Goal: Task Accomplishment & Management: Manage account settings

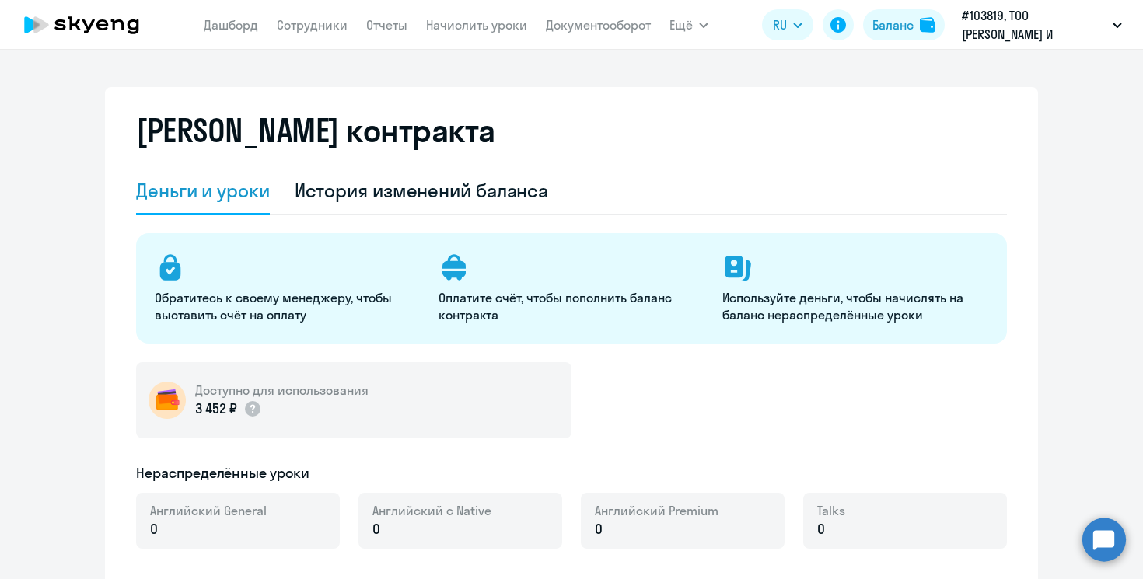
select select "english_adult_not_native_speaker"
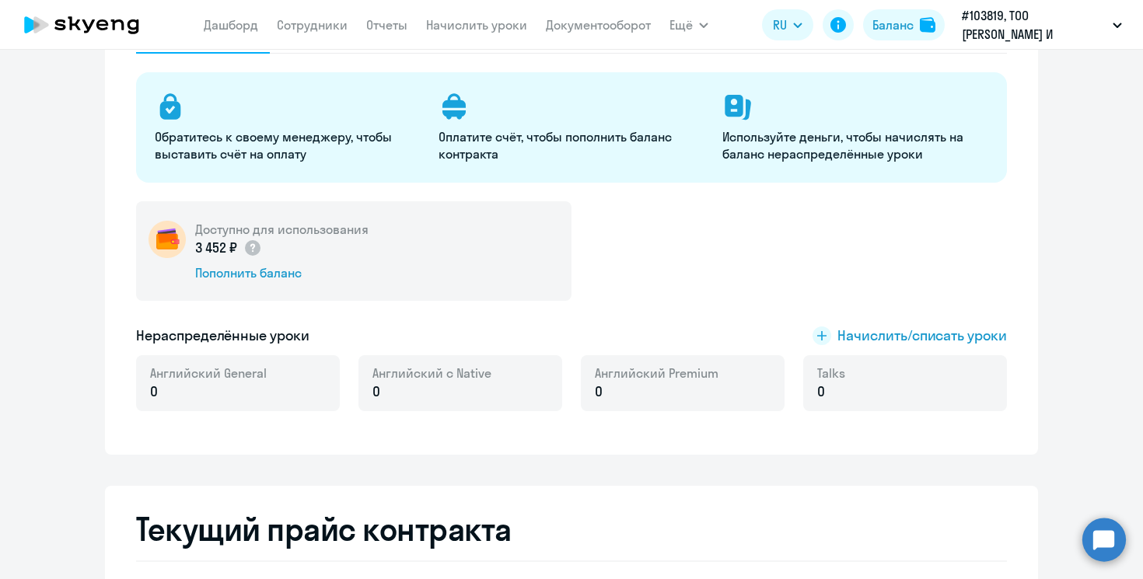
scroll to position [164, 0]
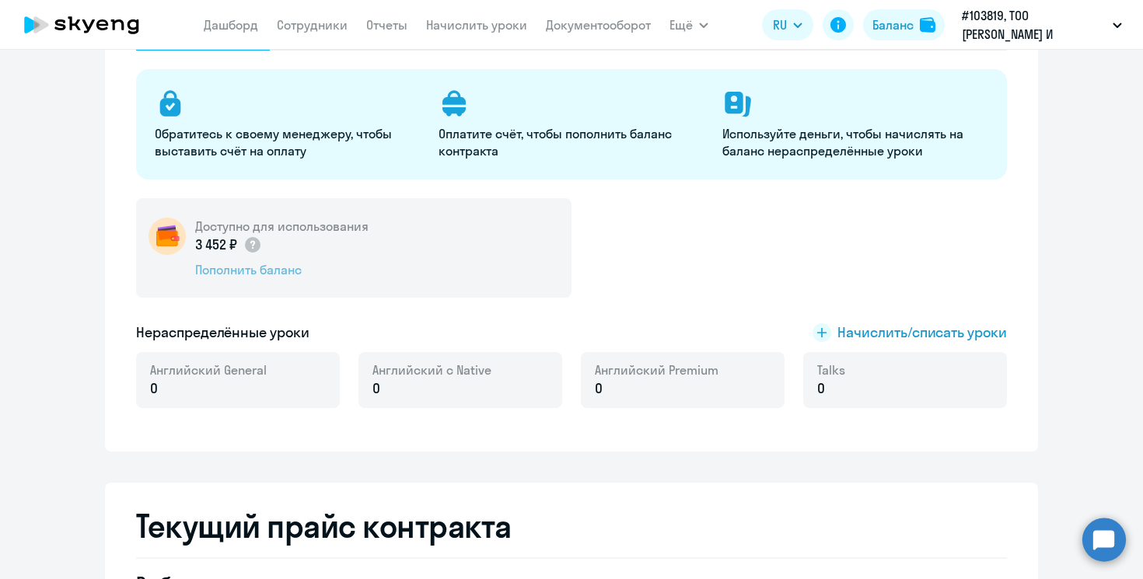
click at [249, 274] on div "Пополнить баланс" at bounding box center [281, 269] width 173 height 17
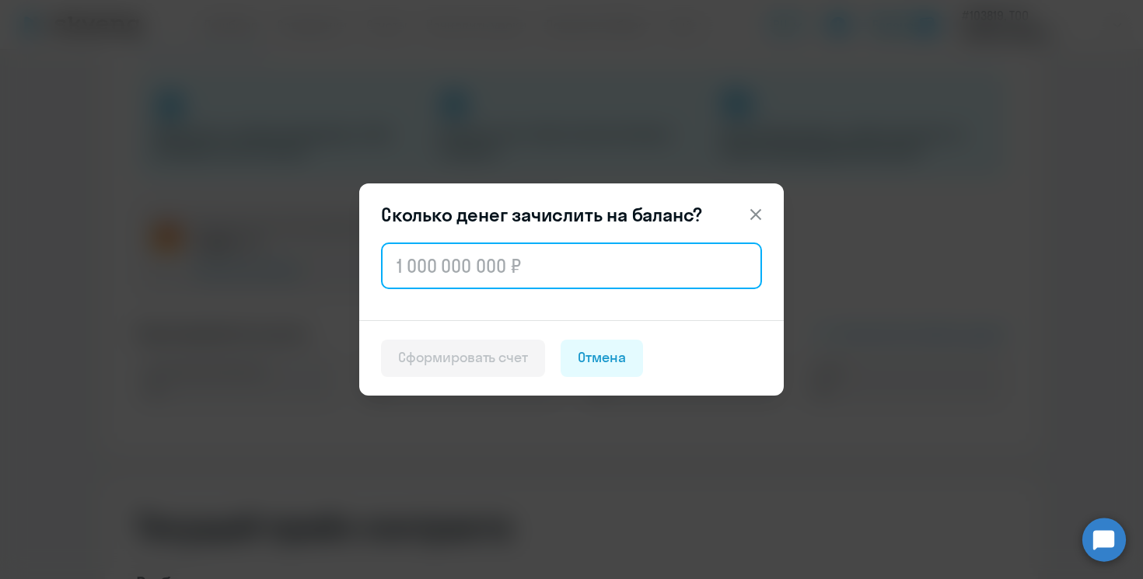
click at [518, 272] on input "text" at bounding box center [571, 266] width 381 height 47
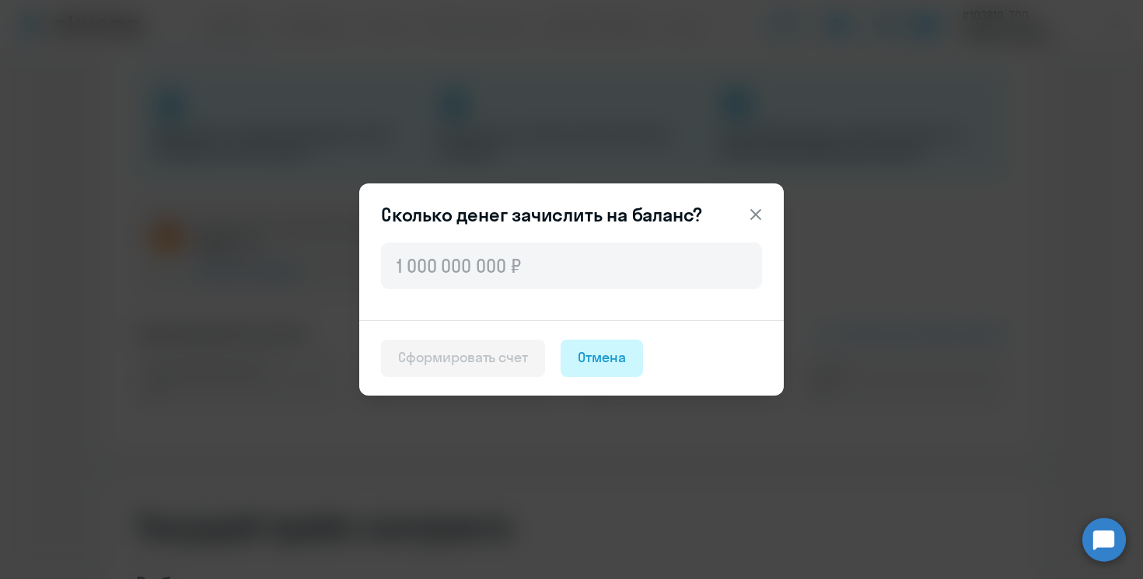
click at [610, 361] on div "Отмена" at bounding box center [602, 358] width 48 height 20
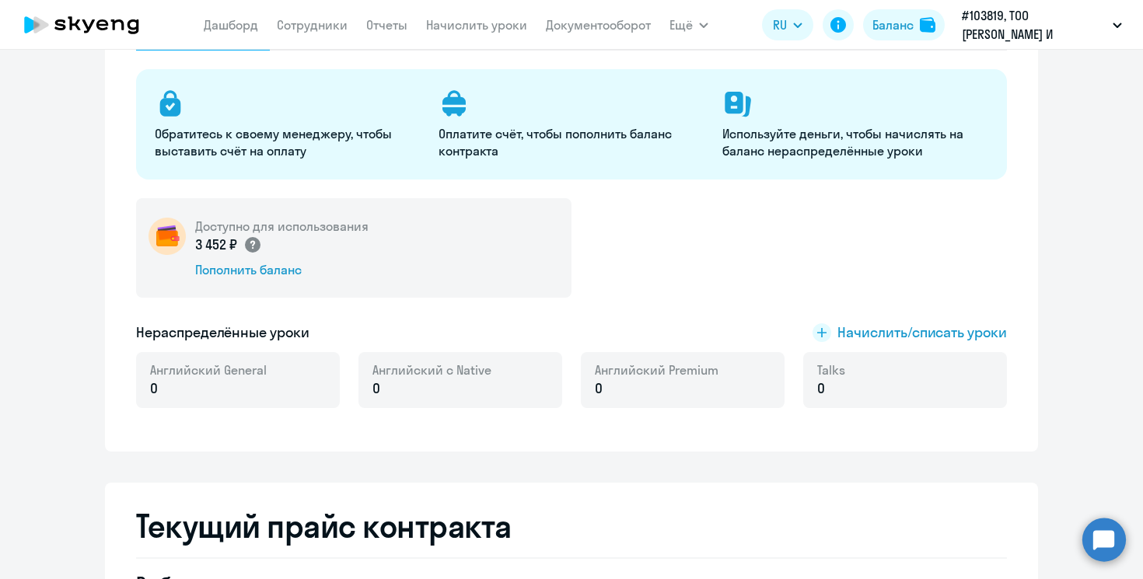
click at [256, 245] on circle at bounding box center [253, 245] width 16 height 16
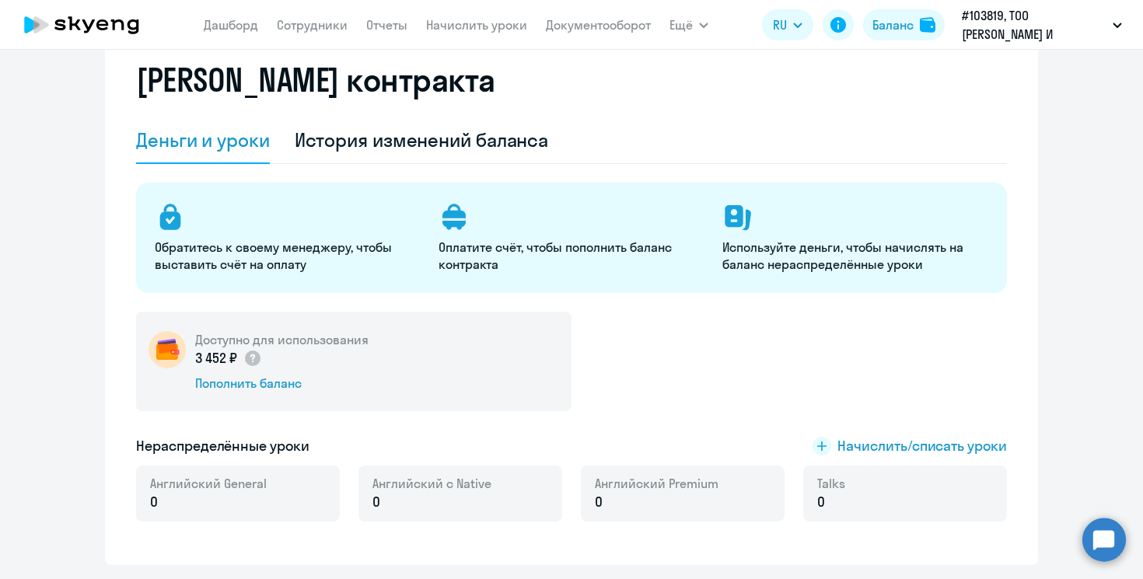
scroll to position [60, 0]
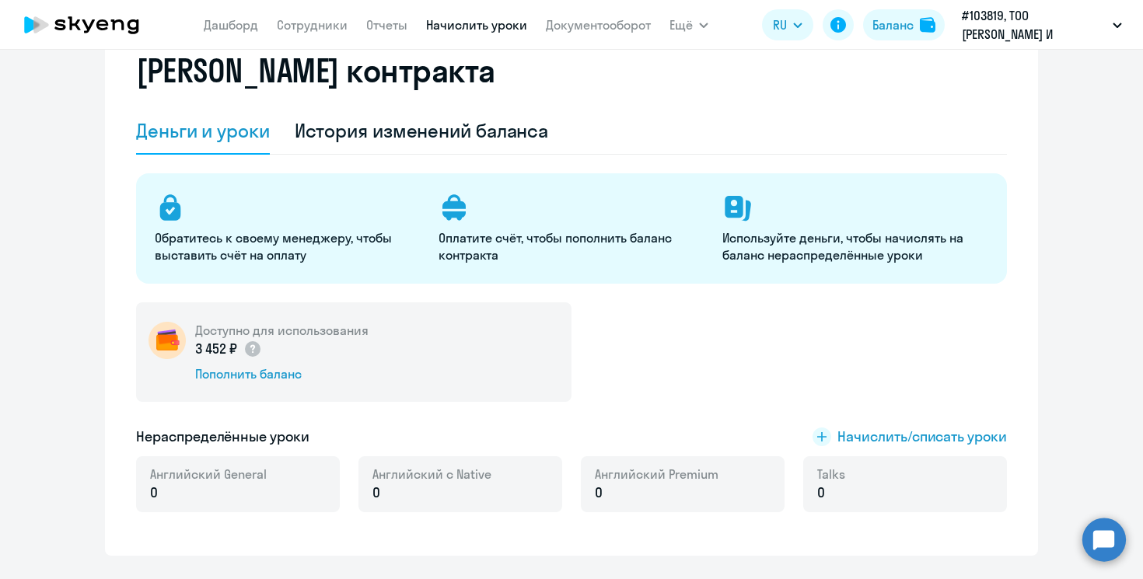
click at [450, 23] on link "Начислить уроки" at bounding box center [476, 25] width 101 height 16
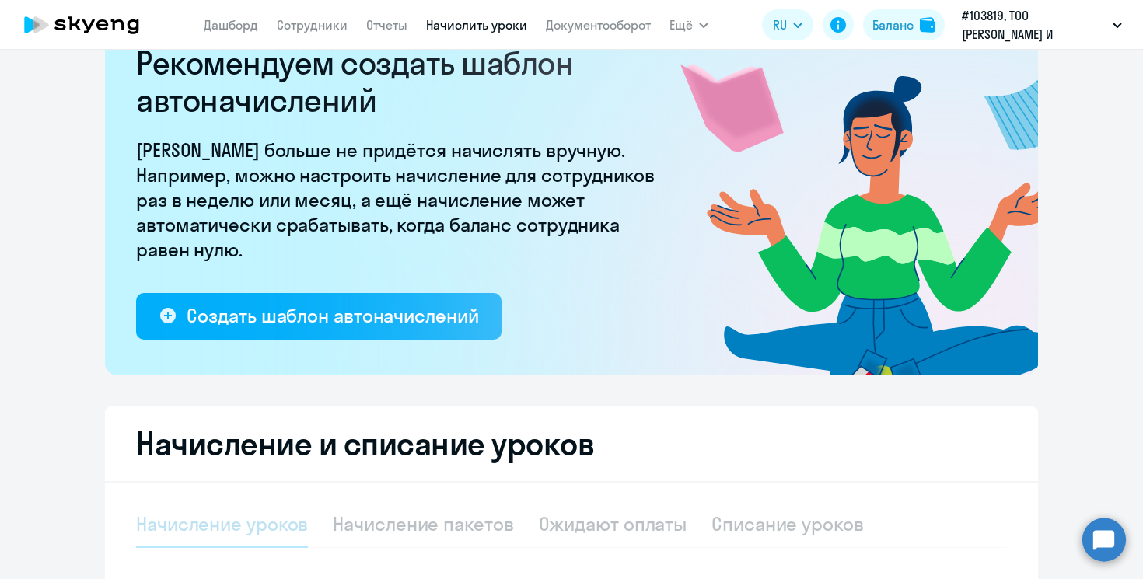
select select "10"
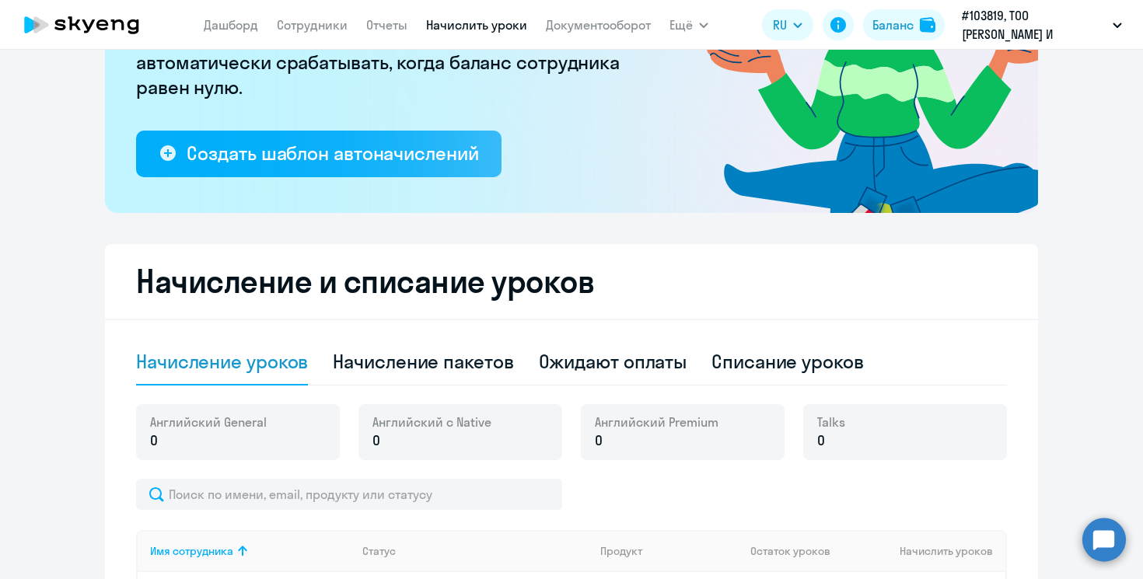
scroll to position [208, 0]
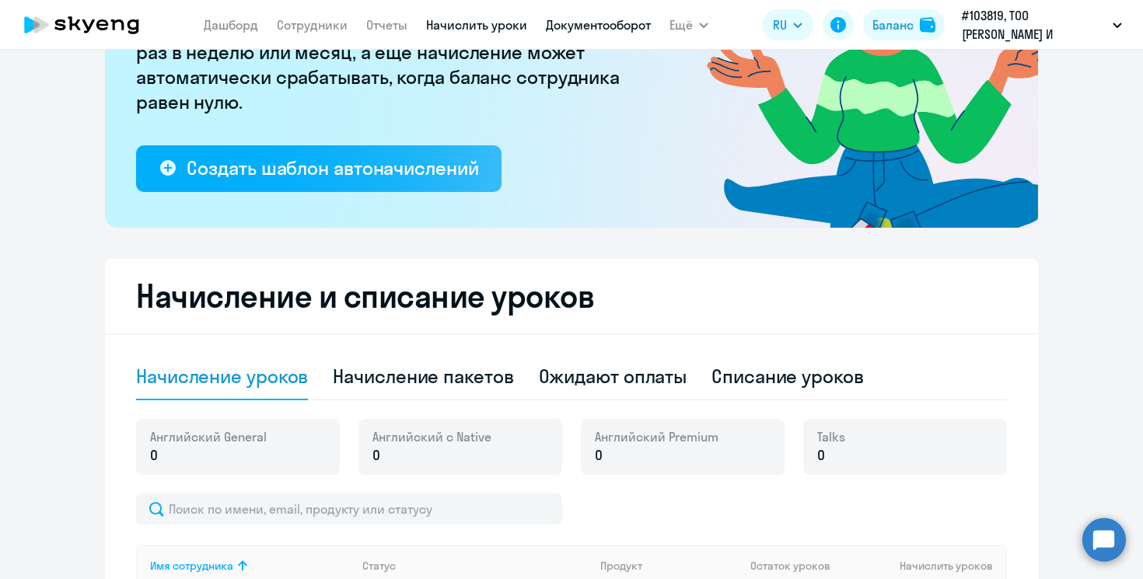
click at [582, 24] on link "Документооборот" at bounding box center [598, 25] width 105 height 16
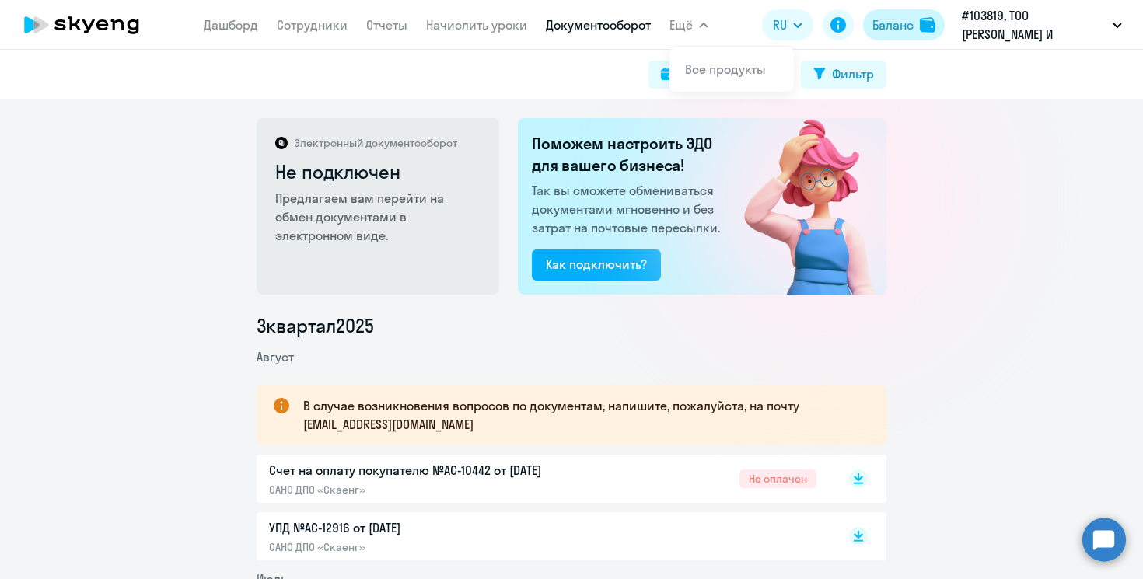
click at [892, 30] on div "Баланс" at bounding box center [893, 25] width 41 height 19
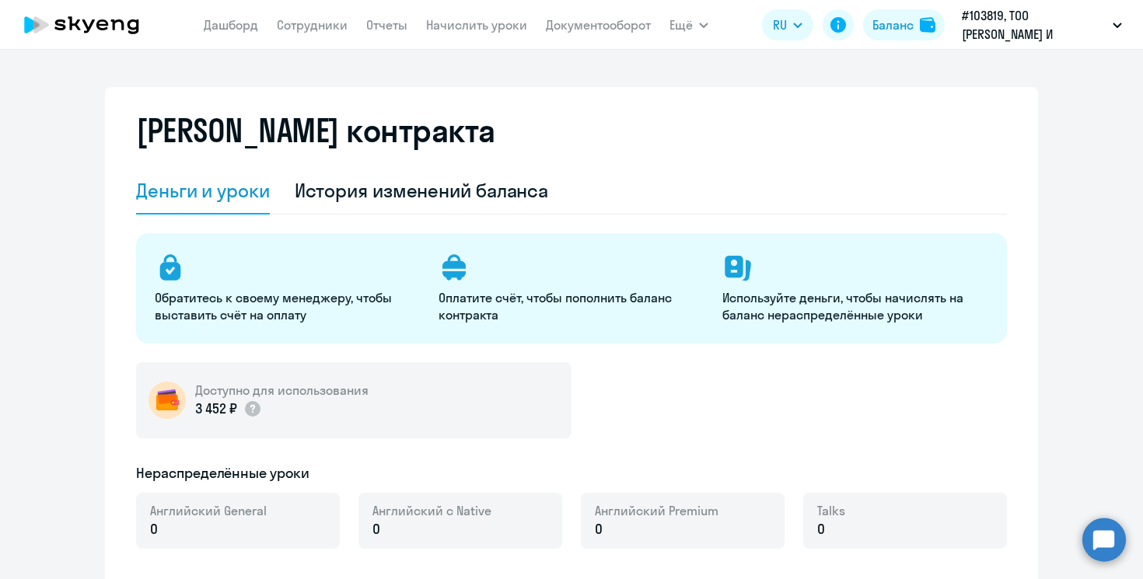
select select "english_adult_not_native_speaker"
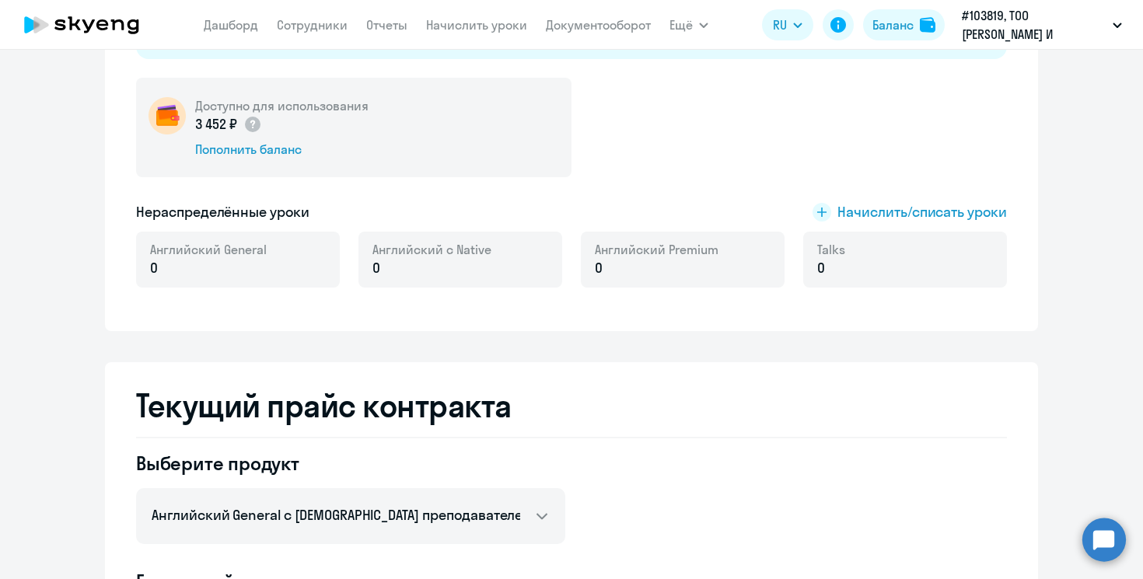
scroll to position [261, 0]
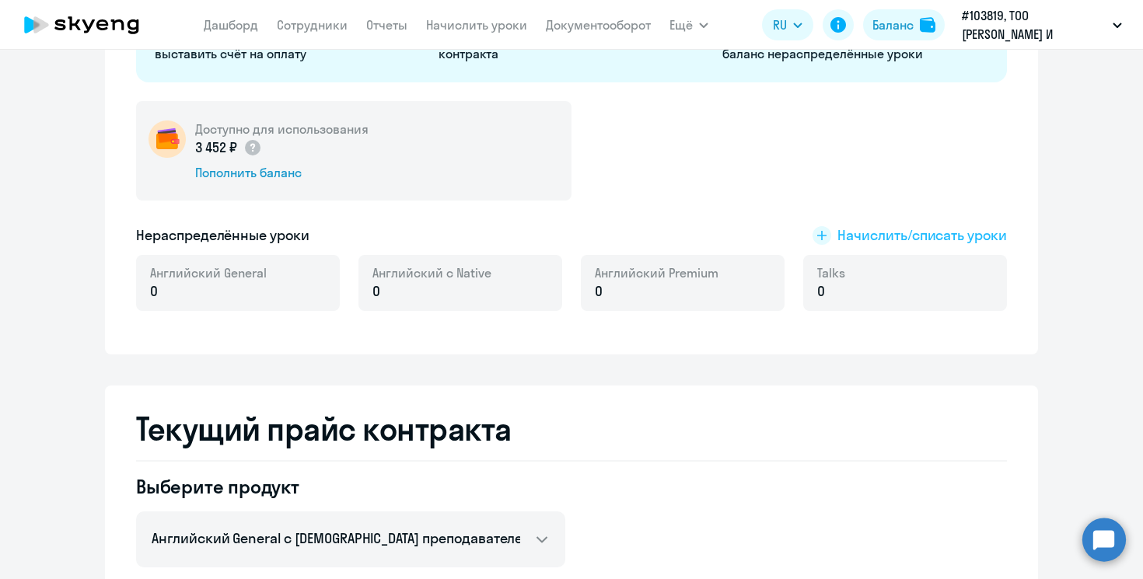
click at [873, 239] on span "Начислить/списать уроки" at bounding box center [923, 236] width 170 height 20
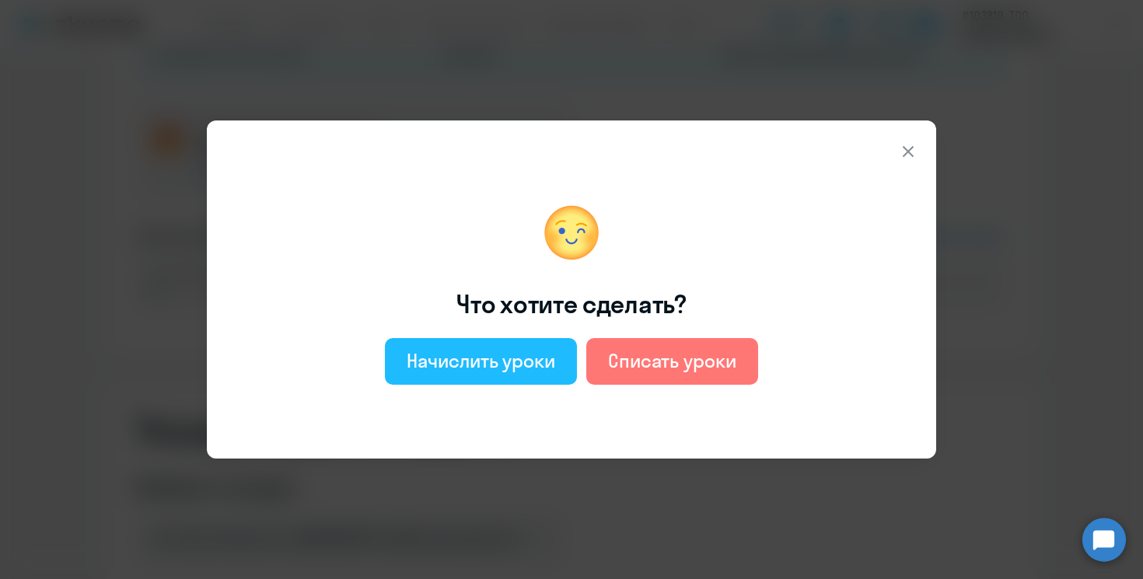
click at [542, 370] on div "Начислить уроки" at bounding box center [481, 360] width 149 height 25
select select "english_adult_not_native_speaker"
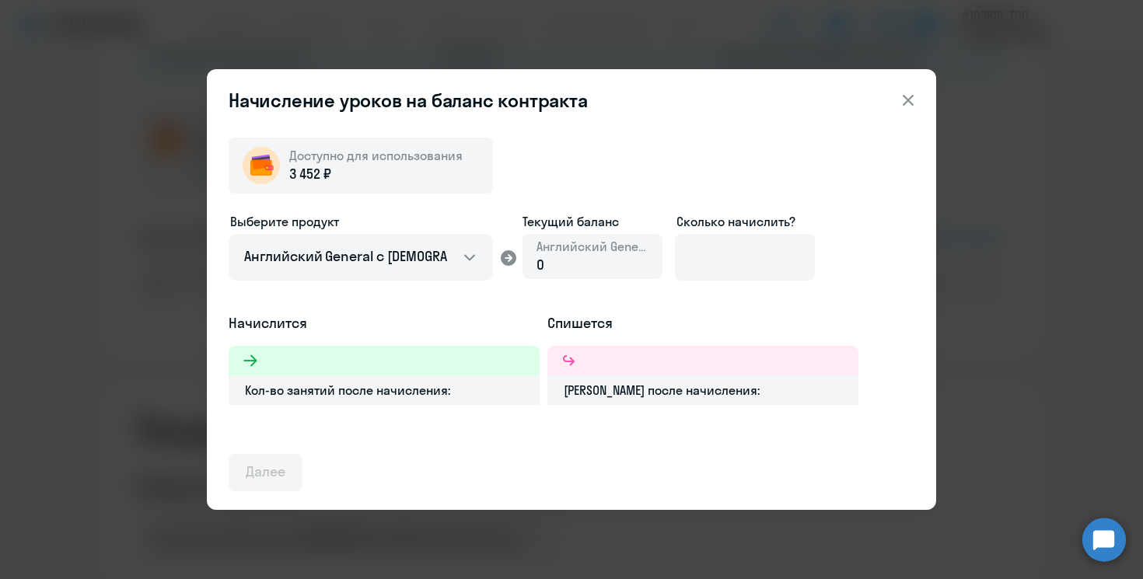
click at [571, 261] on div "0" at bounding box center [593, 265] width 112 height 20
click at [604, 268] on div "0" at bounding box center [593, 265] width 112 height 20
click at [369, 135] on div "Доступно для использования 3 452 ₽ Выберите продукт Английский General с русско…" at bounding box center [572, 308] width 686 height 366
click at [714, 234] on input at bounding box center [745, 257] width 140 height 47
click at [647, 250] on span "Английский General" at bounding box center [593, 246] width 112 height 17
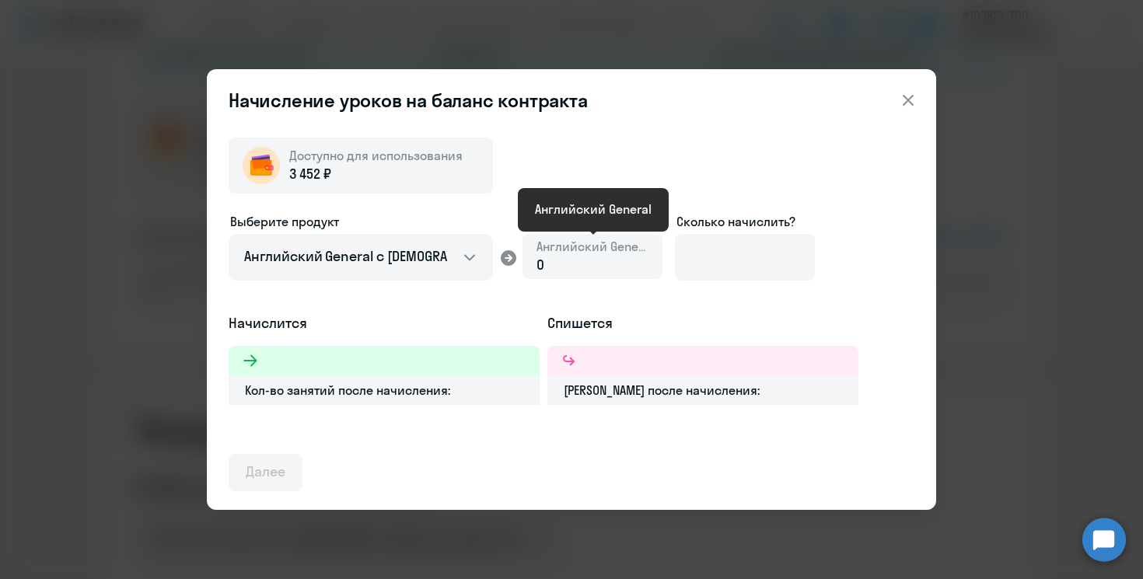
click at [647, 250] on span "Английский General" at bounding box center [593, 246] width 112 height 17
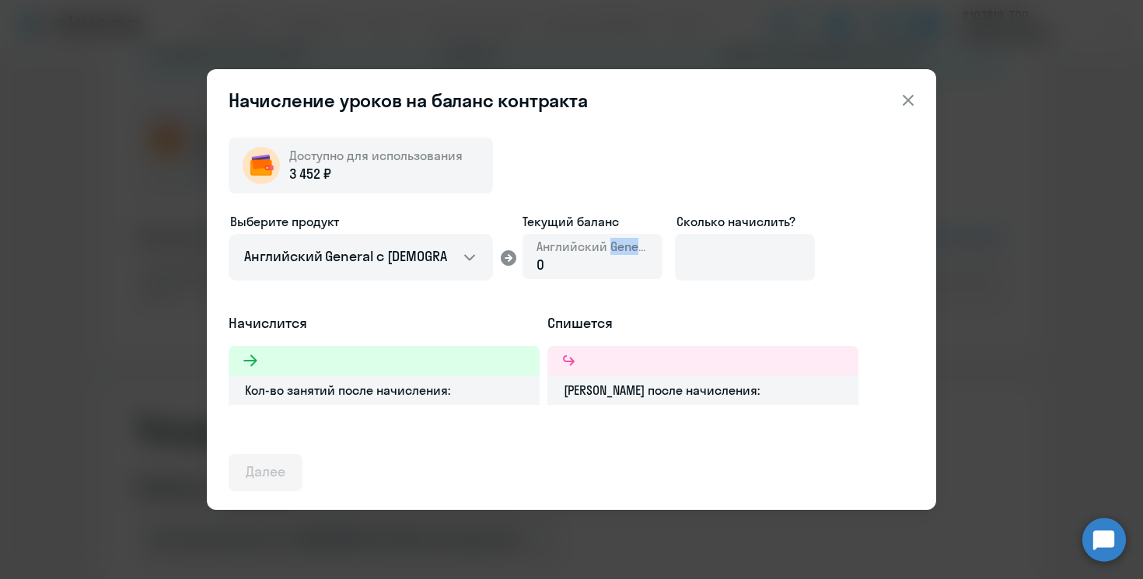
click at [638, 273] on div "0" at bounding box center [593, 265] width 112 height 20
click at [749, 260] on input at bounding box center [745, 257] width 140 height 47
type input "2"
type input "3"
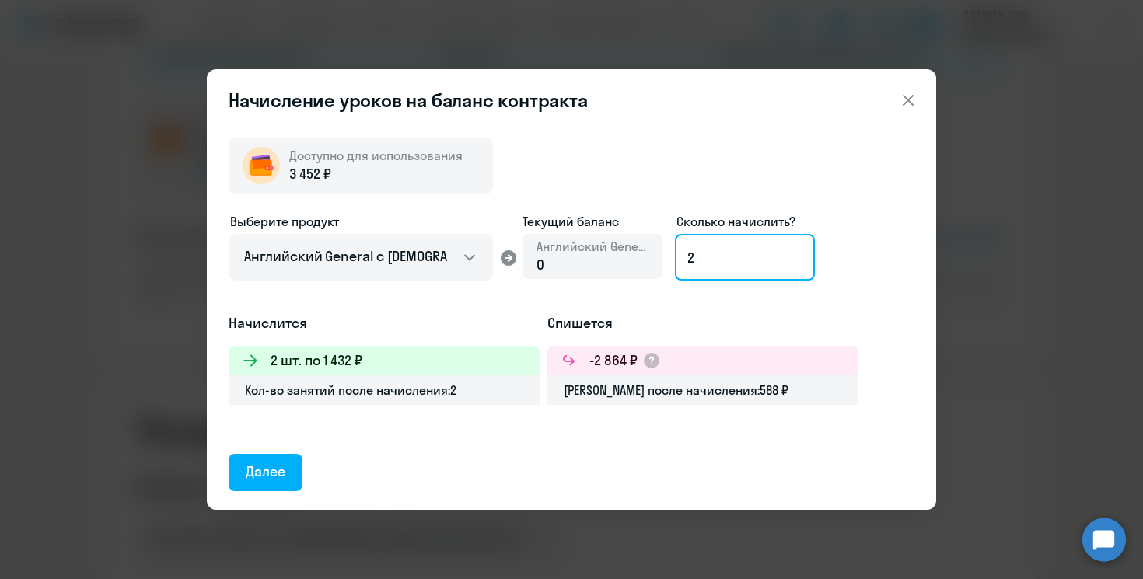
type input "2"
click at [662, 453] on div "Доступно для использования 3 452 ₽ Выберите продукт Английский General с русско…" at bounding box center [572, 308] width 686 height 366
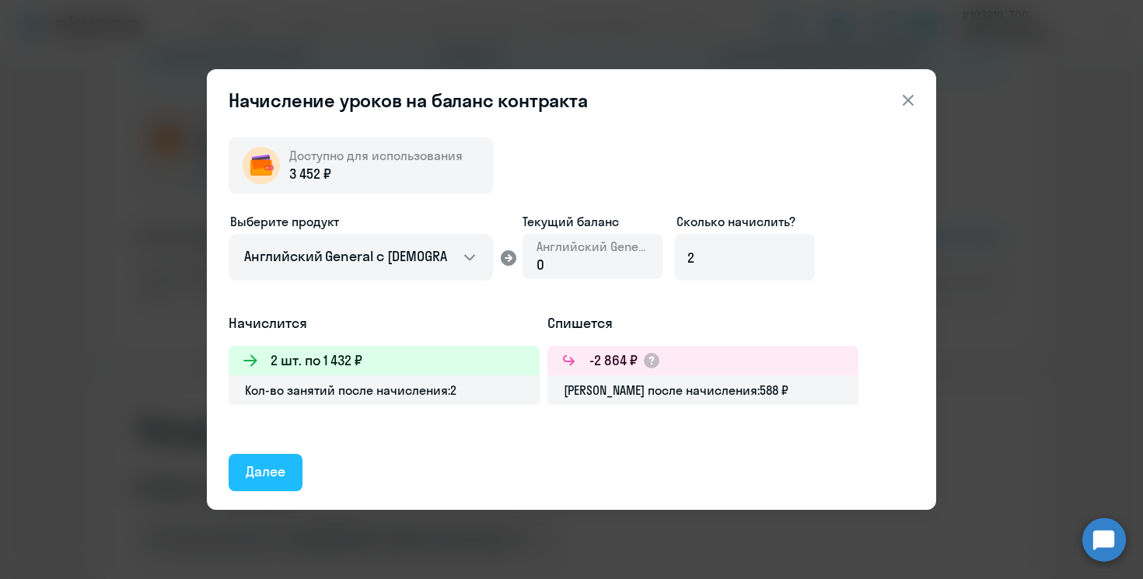
click at [284, 479] on div "Далее" at bounding box center [266, 472] width 40 height 20
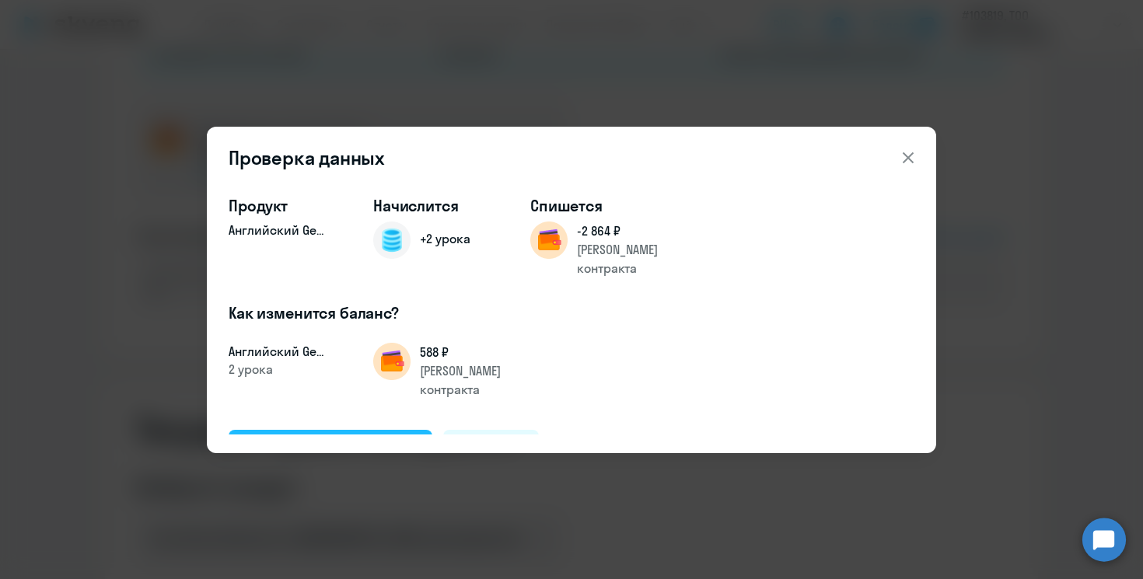
click at [390, 438] on div "Подтвердить и начислить" at bounding box center [331, 448] width 170 height 20
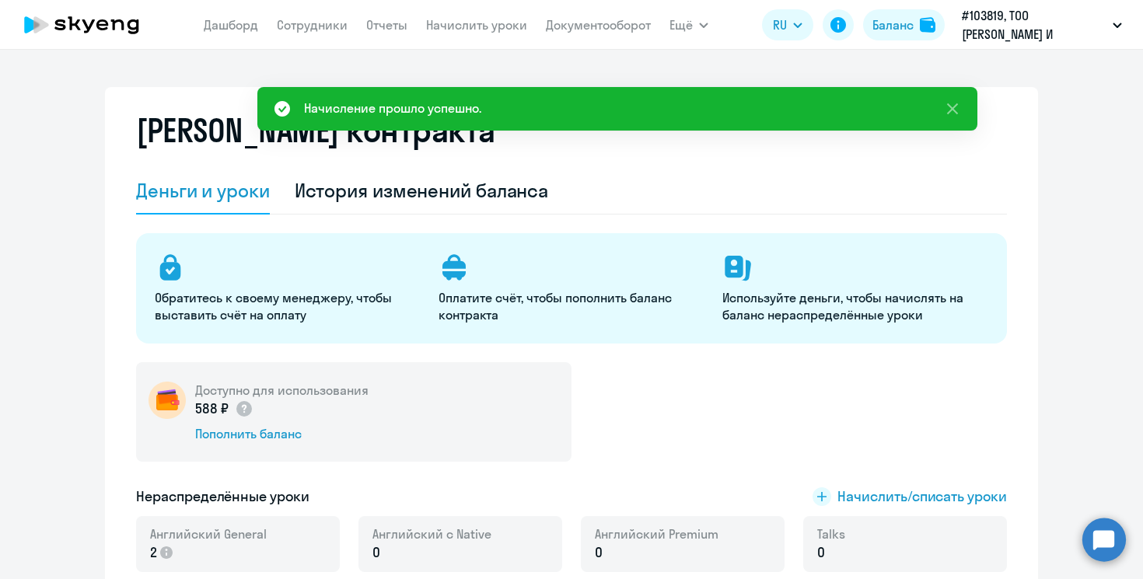
scroll to position [0, 0]
click at [485, 23] on link "Начислить уроки" at bounding box center [476, 25] width 101 height 16
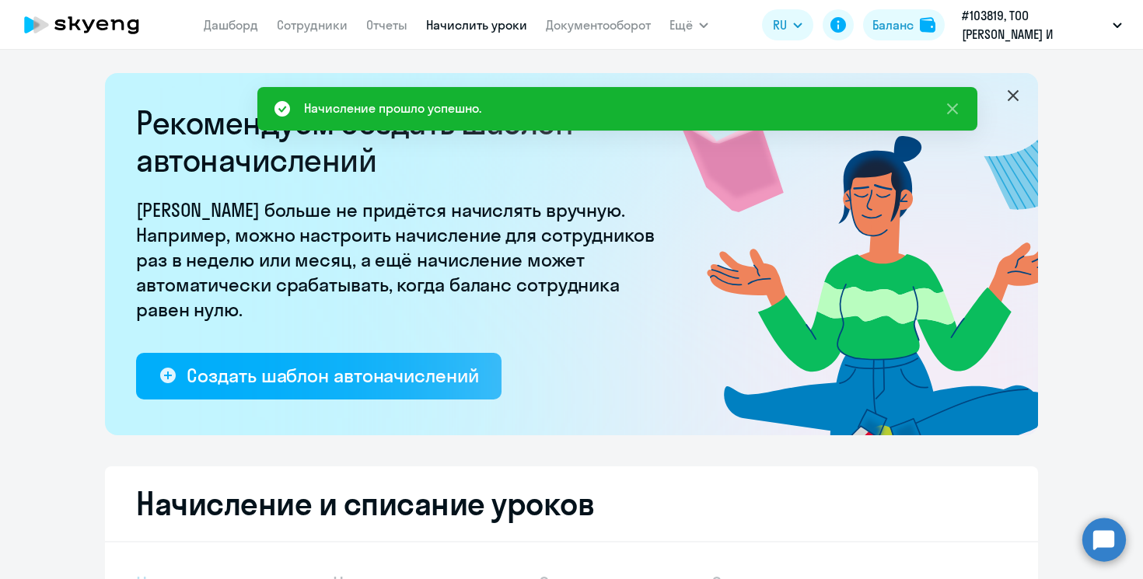
select select "10"
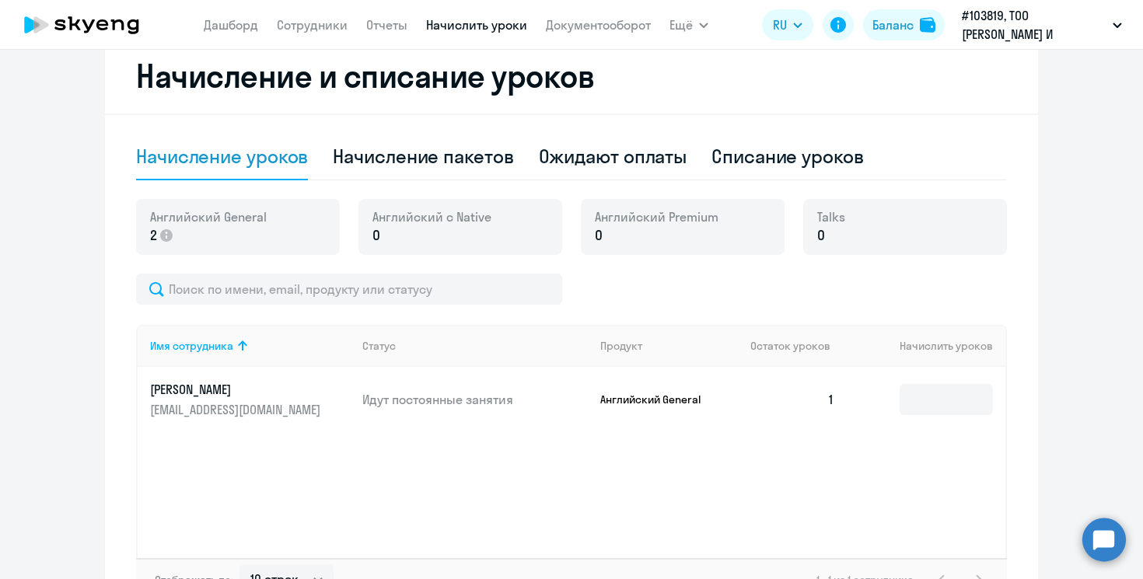
scroll to position [470, 0]
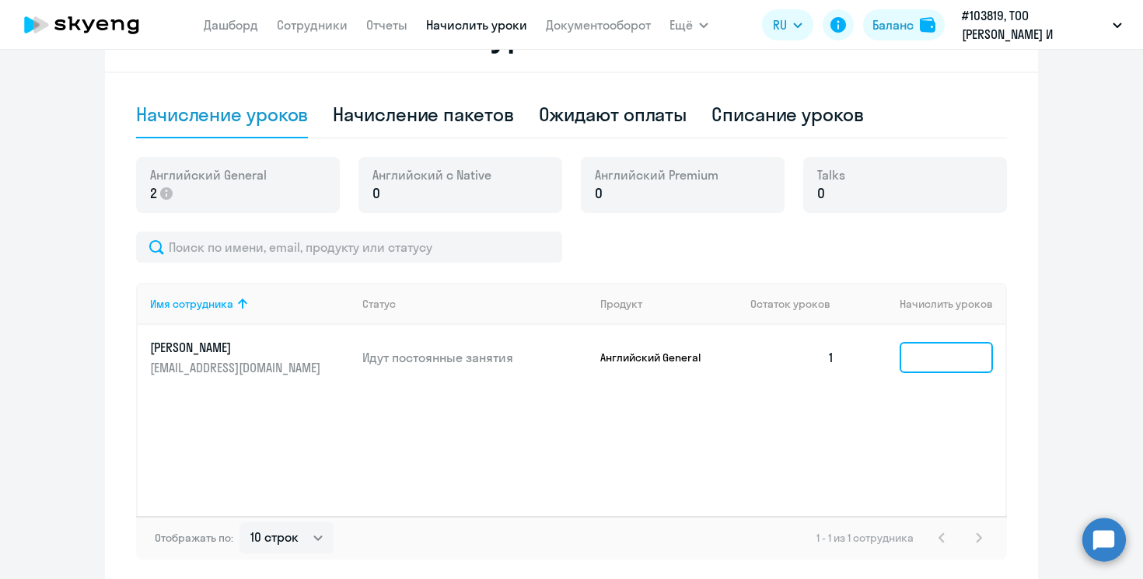
click at [963, 362] on input at bounding box center [946, 357] width 93 height 31
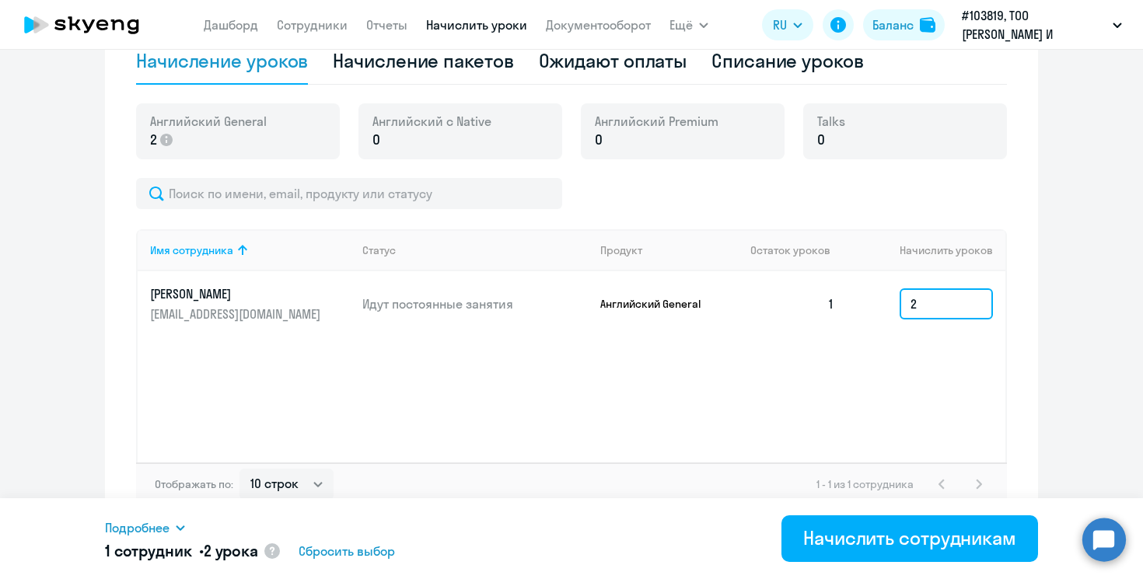
scroll to position [531, 0]
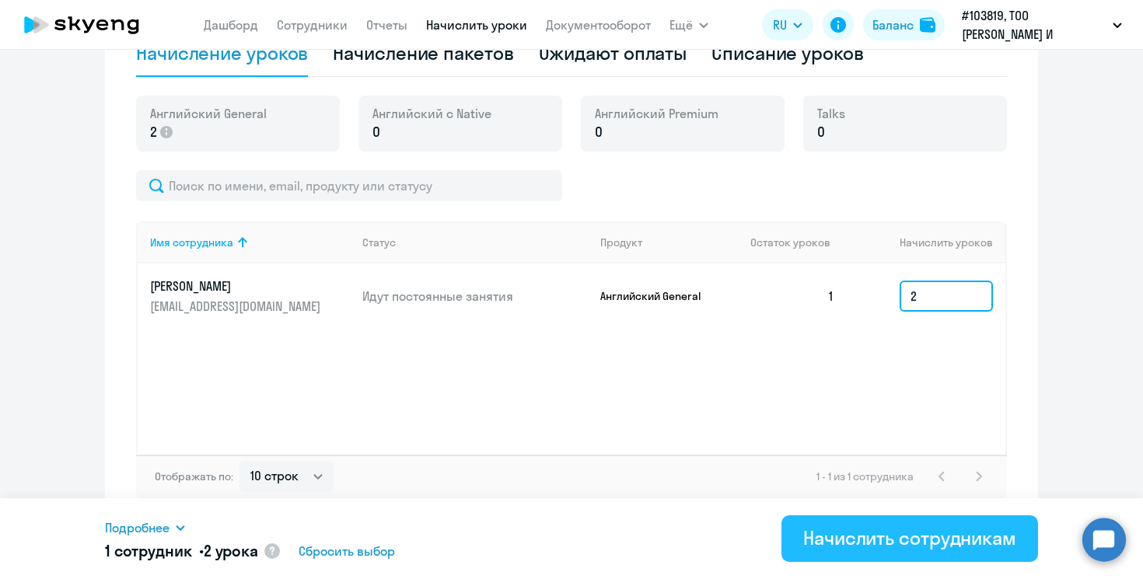
type input "2"
click at [849, 537] on div "Начислить сотрудникам" at bounding box center [909, 538] width 213 height 25
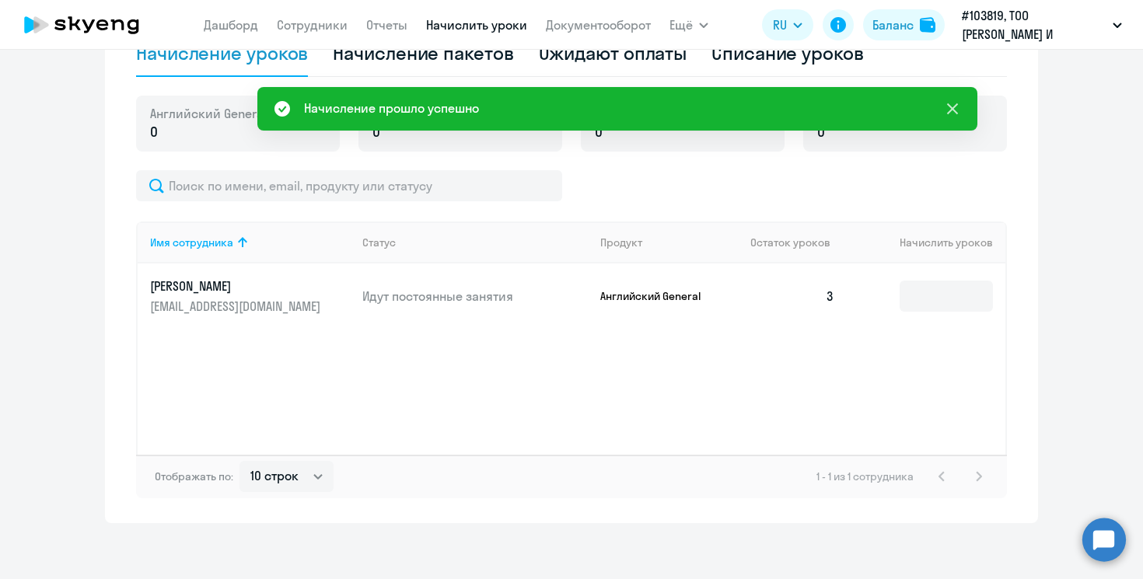
click at [956, 117] on icon at bounding box center [952, 109] width 19 height 19
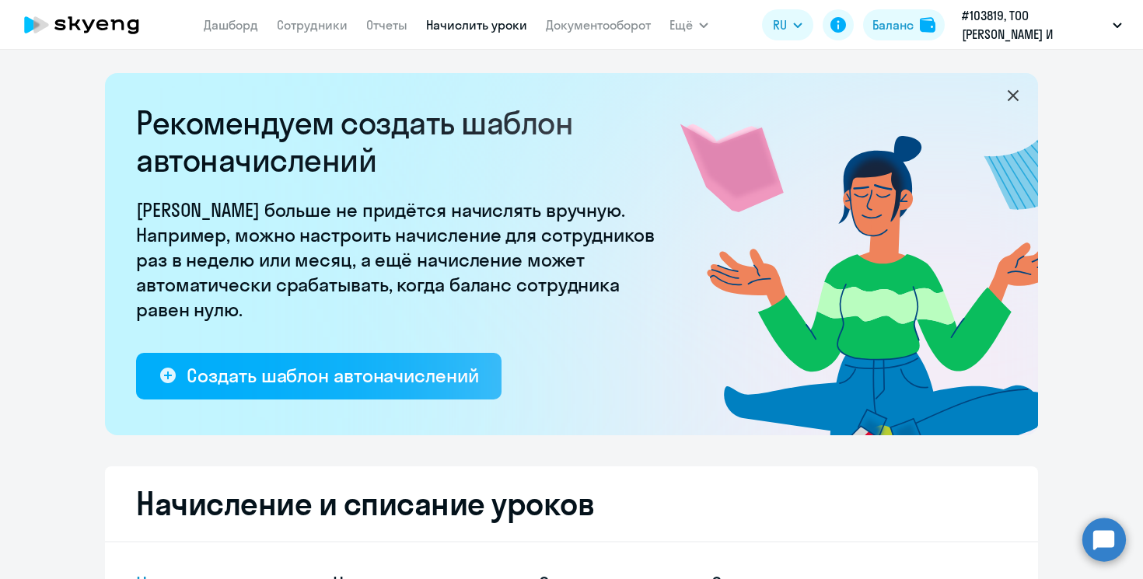
scroll to position [0, 0]
click at [383, 26] on link "Отчеты" at bounding box center [386, 25] width 41 height 16
